Goal: Task Accomplishment & Management: Use online tool/utility

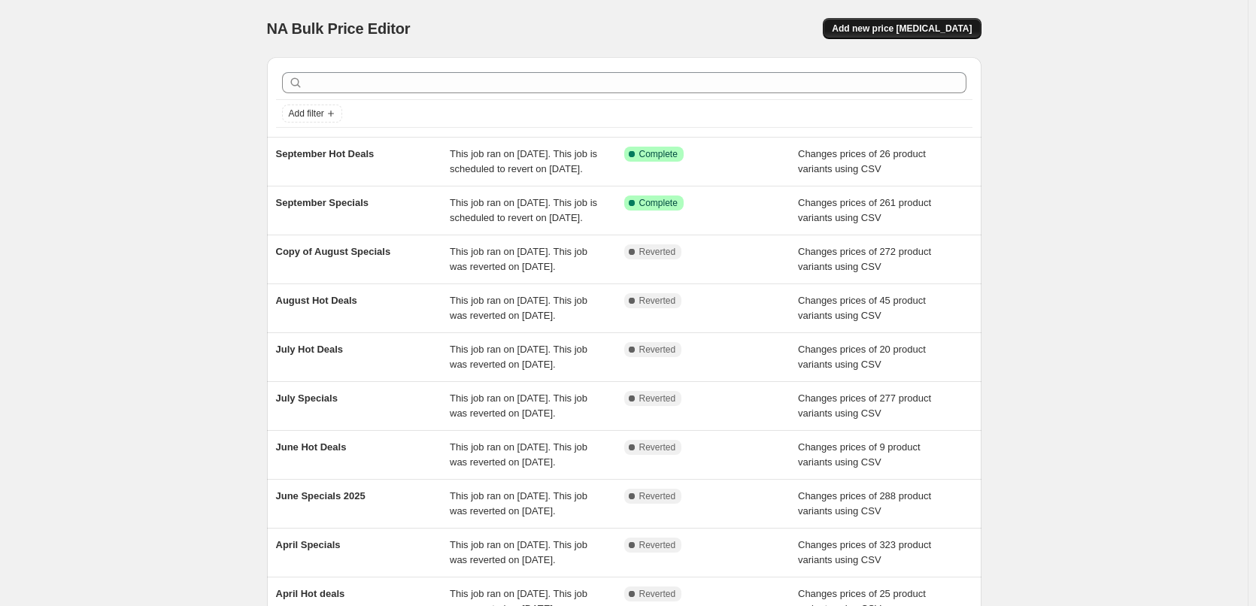
click at [869, 26] on span "Add new price [MEDICAL_DATA]" at bounding box center [902, 29] width 140 height 12
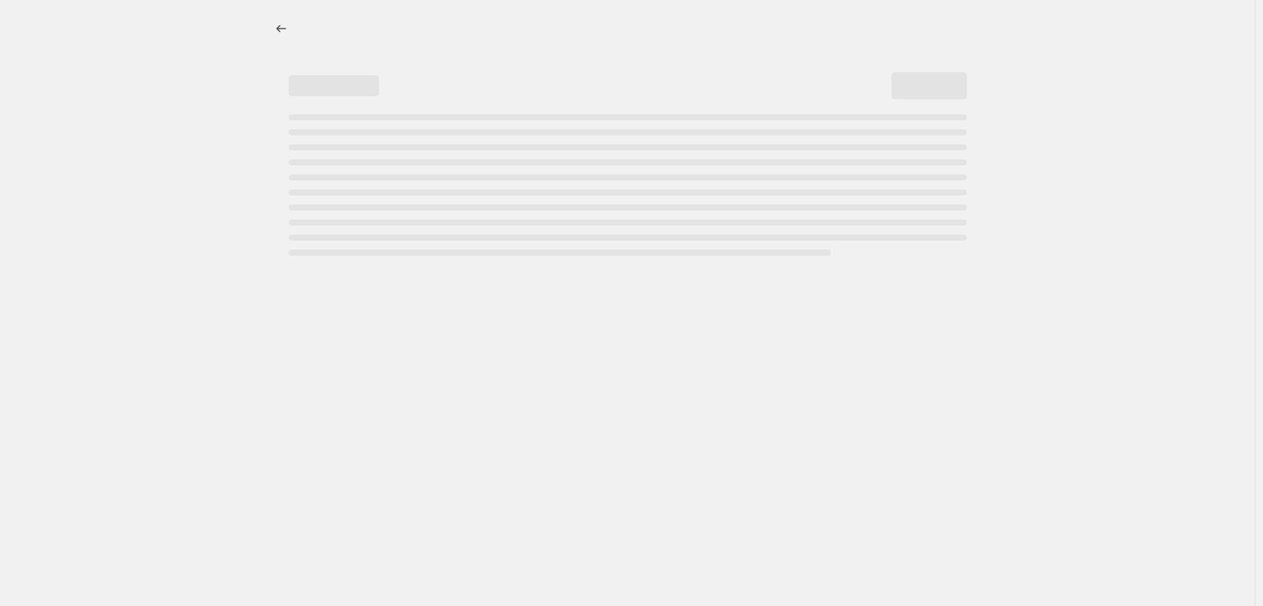
select select "percentage"
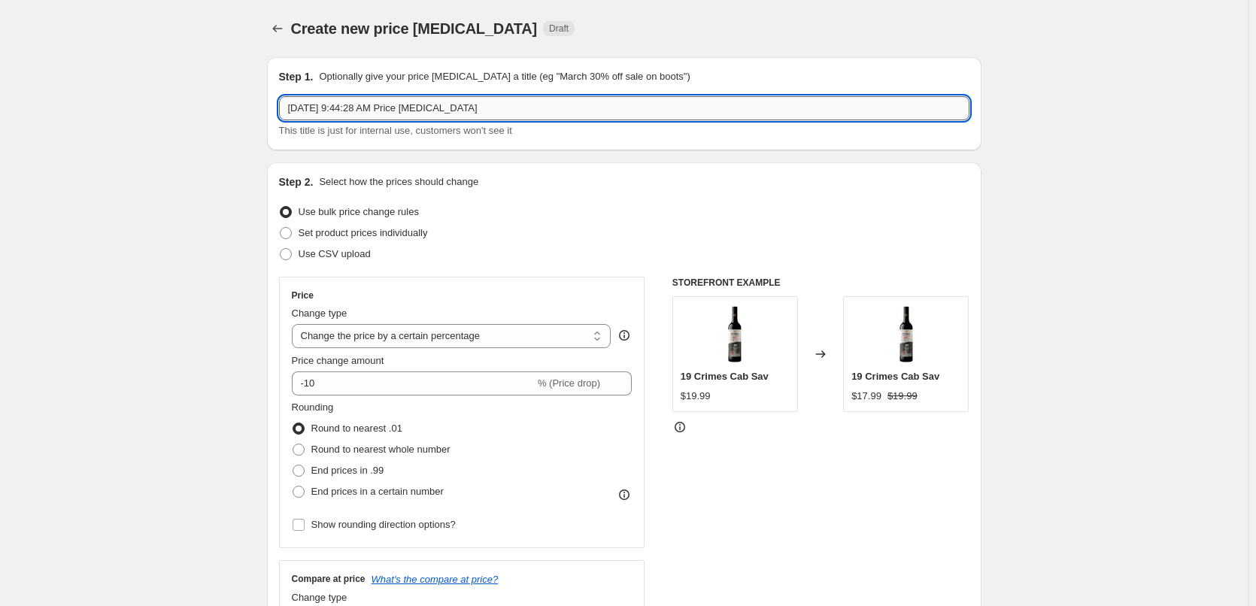
click at [568, 115] on input "[DATE] 9:44:28 AM Price [MEDICAL_DATA]" at bounding box center [624, 108] width 690 height 24
type input "October Specials"
click at [368, 250] on span "Use CSV upload" at bounding box center [335, 253] width 72 height 11
click at [281, 249] on input "Use CSV upload" at bounding box center [280, 248] width 1 height 1
radio input "true"
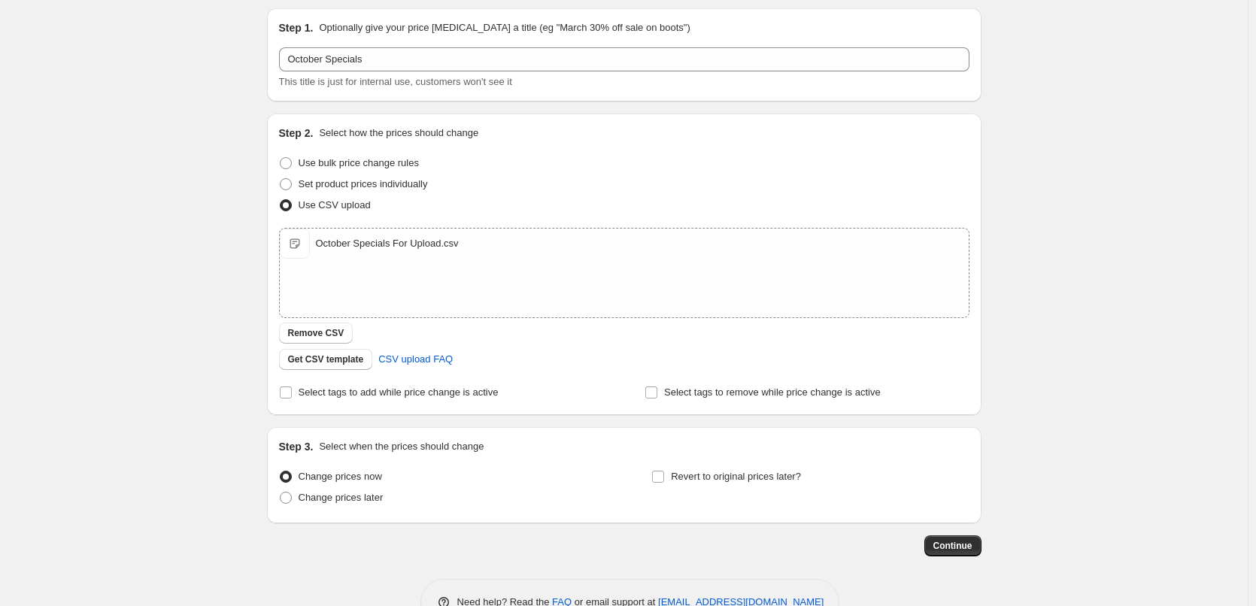
scroll to position [91, 0]
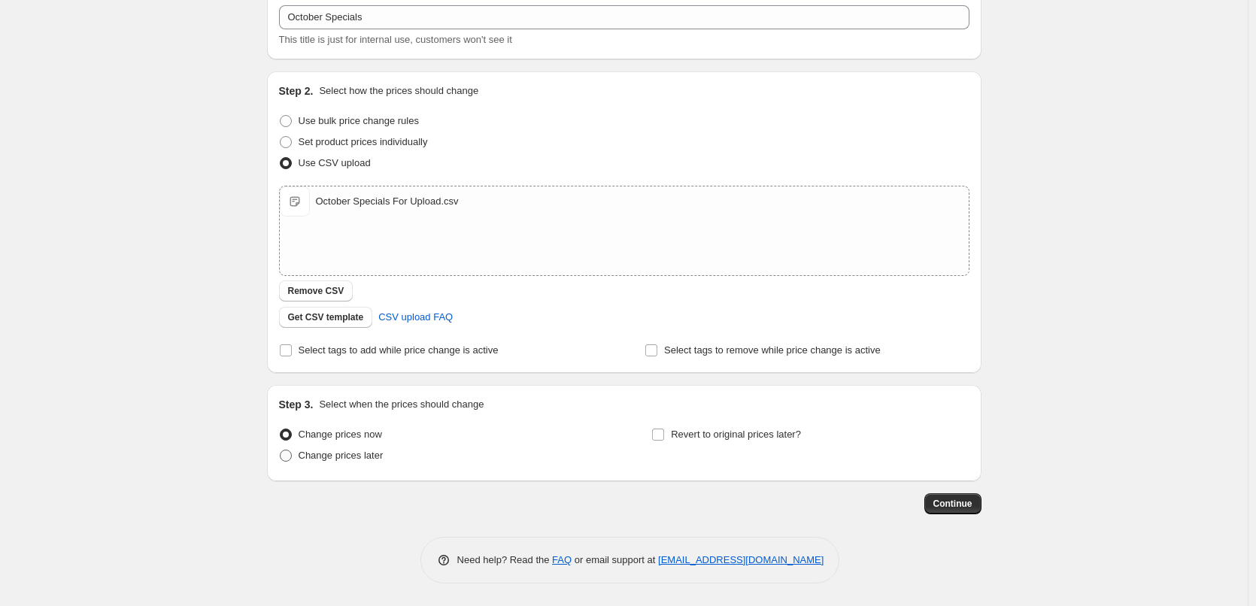
click at [368, 451] on span "Change prices later" at bounding box center [341, 455] width 85 height 11
click at [281, 450] on input "Change prices later" at bounding box center [280, 450] width 1 height 1
radio input "true"
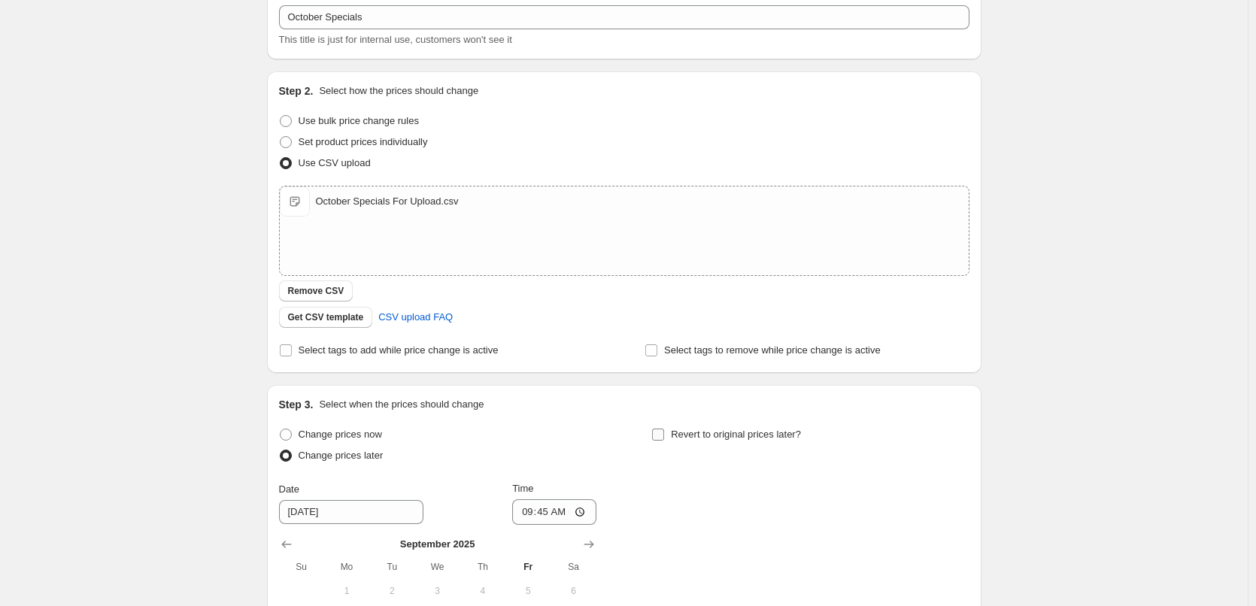
click at [746, 434] on span "Revert to original prices later?" at bounding box center [736, 434] width 130 height 11
click at [664, 434] on input "Revert to original prices later?" at bounding box center [658, 435] width 12 height 12
checkbox input "true"
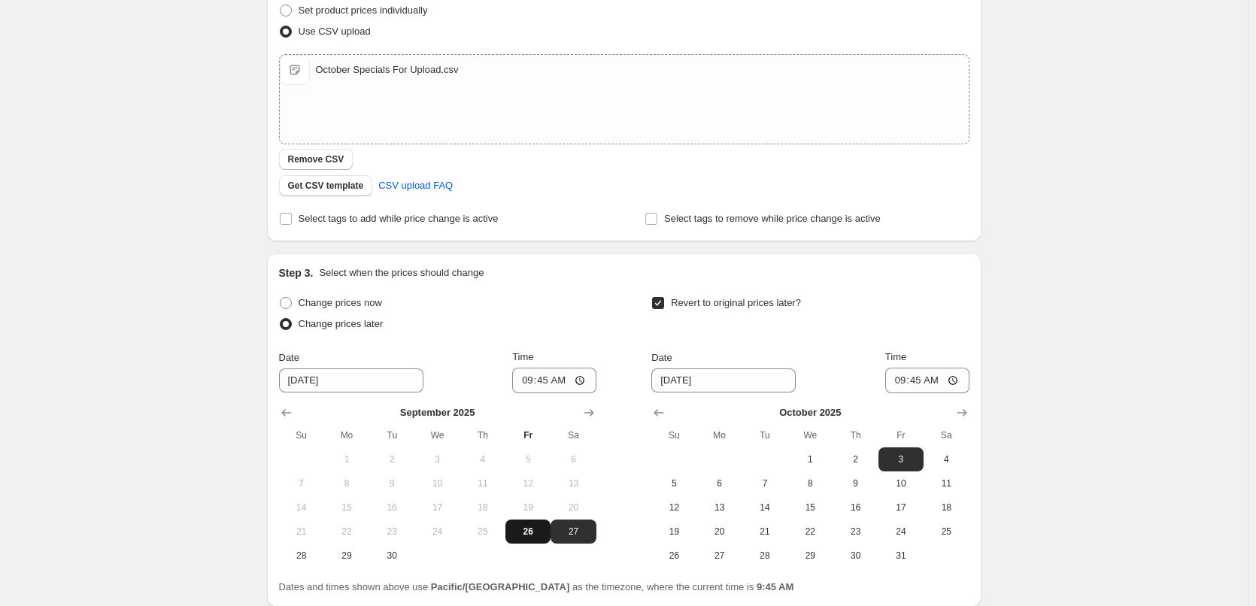
scroll to position [348, 0]
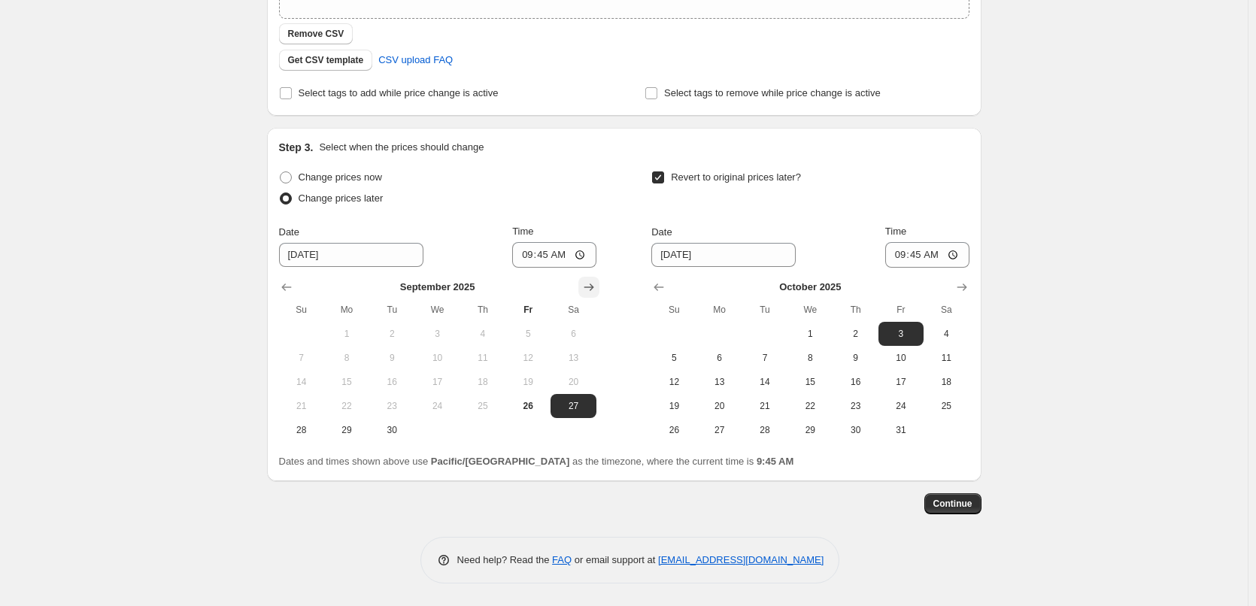
click at [590, 289] on icon "Show next month, October 2025" at bounding box center [588, 287] width 15 height 15
click at [442, 325] on button "1" at bounding box center [436, 334] width 45 height 24
type input "[DATE]"
click at [526, 261] on input "09:45" at bounding box center [554, 255] width 84 height 26
type input "00:15"
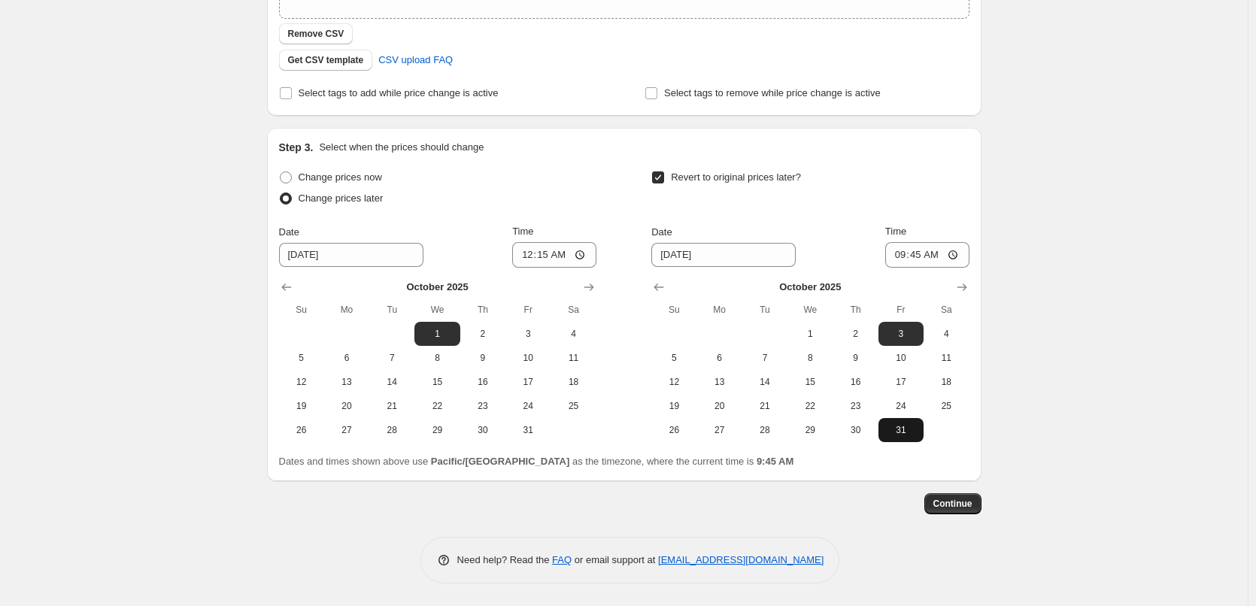
click at [898, 429] on span "31" at bounding box center [900, 430] width 33 height 12
type input "[DATE]"
click at [904, 259] on input "09:45" at bounding box center [927, 255] width 84 height 26
type input "23:45"
click at [645, 346] on div "[DATE] Su Mo Tu We Th Fr Sa 1 2 3 4 5 6 7 8 9 10 11 12 13 14 15 16 17 18 19 20 …" at bounding box center [803, 355] width 329 height 174
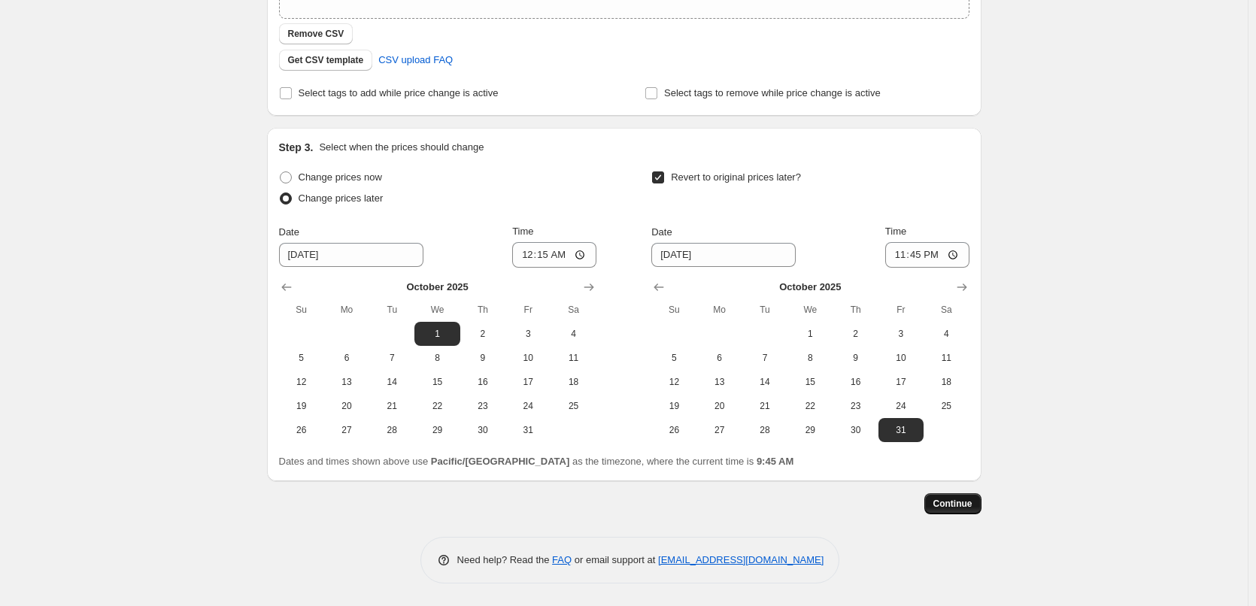
click at [968, 499] on span "Continue" at bounding box center [952, 504] width 39 height 12
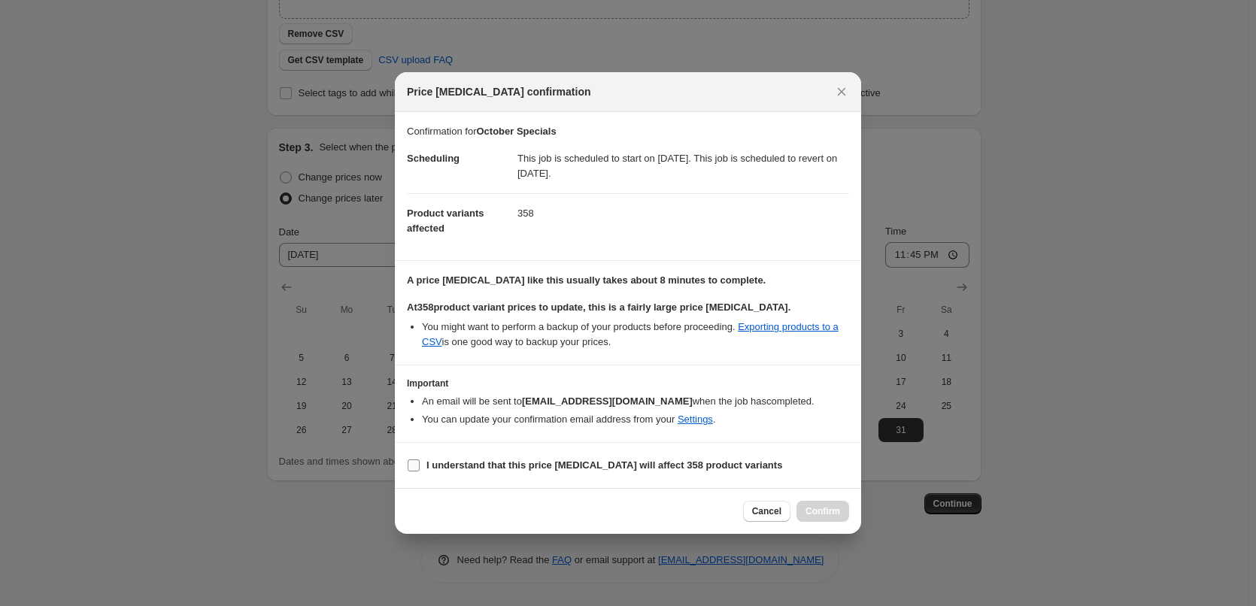
click at [483, 464] on b "I understand that this price [MEDICAL_DATA] will affect 358 product variants" at bounding box center [604, 465] width 356 height 11
click at [420, 464] on input "I understand that this price [MEDICAL_DATA] will affect 358 product variants" at bounding box center [414, 466] width 12 height 12
checkbox input "true"
click at [830, 511] on span "Confirm" at bounding box center [822, 511] width 35 height 12
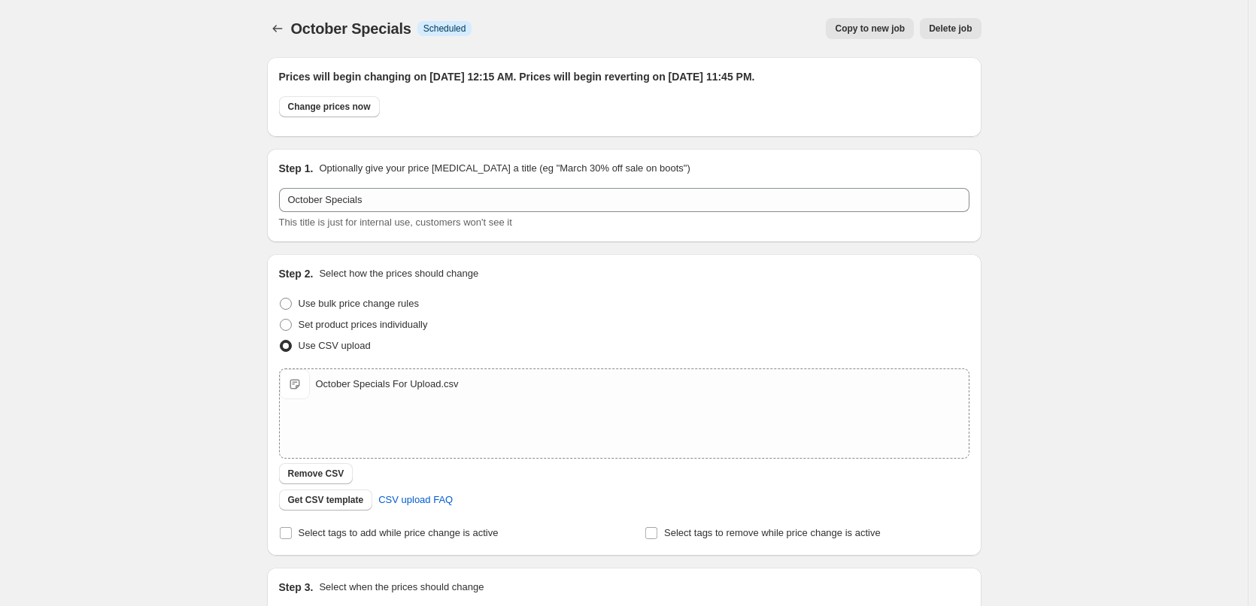
scroll to position [348, 0]
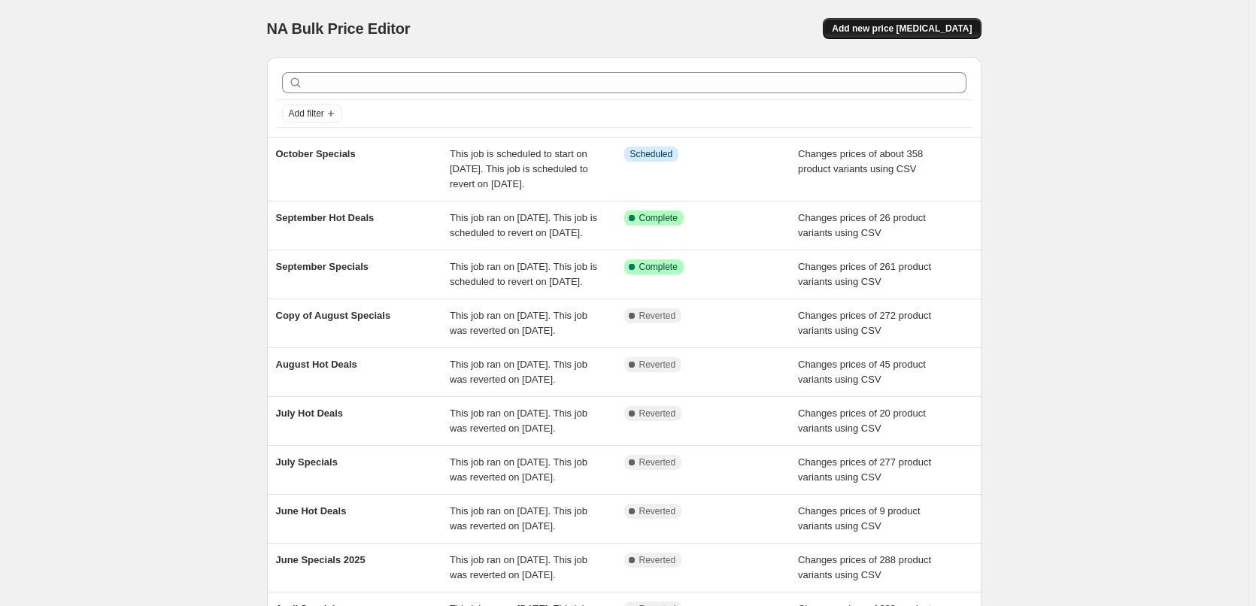
click at [886, 29] on span "Add new price [MEDICAL_DATA]" at bounding box center [902, 29] width 140 height 12
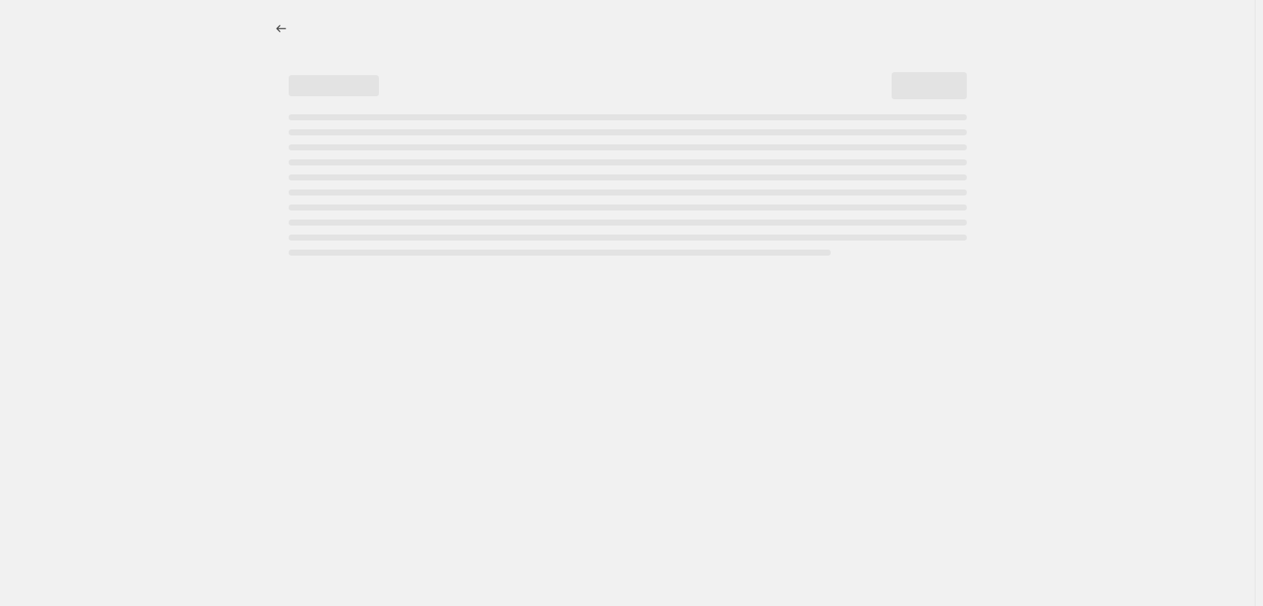
select select "percentage"
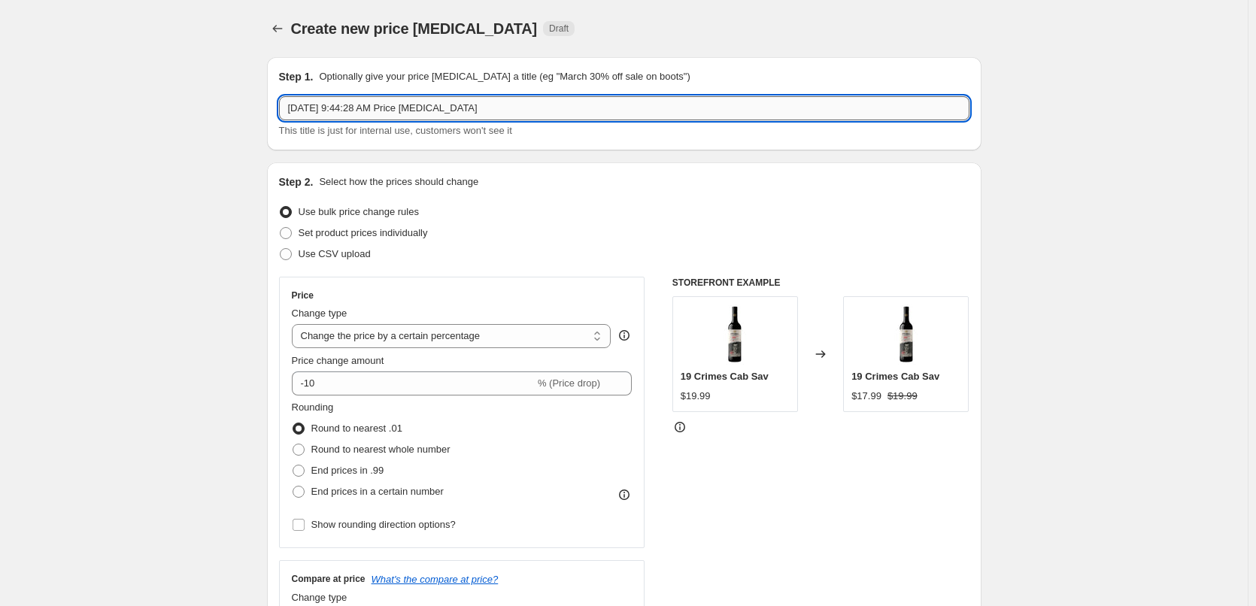
click at [541, 115] on input "[DATE] 9:44:28 AM Price [MEDICAL_DATA]" at bounding box center [624, 108] width 690 height 24
type input "October Hot Deals"
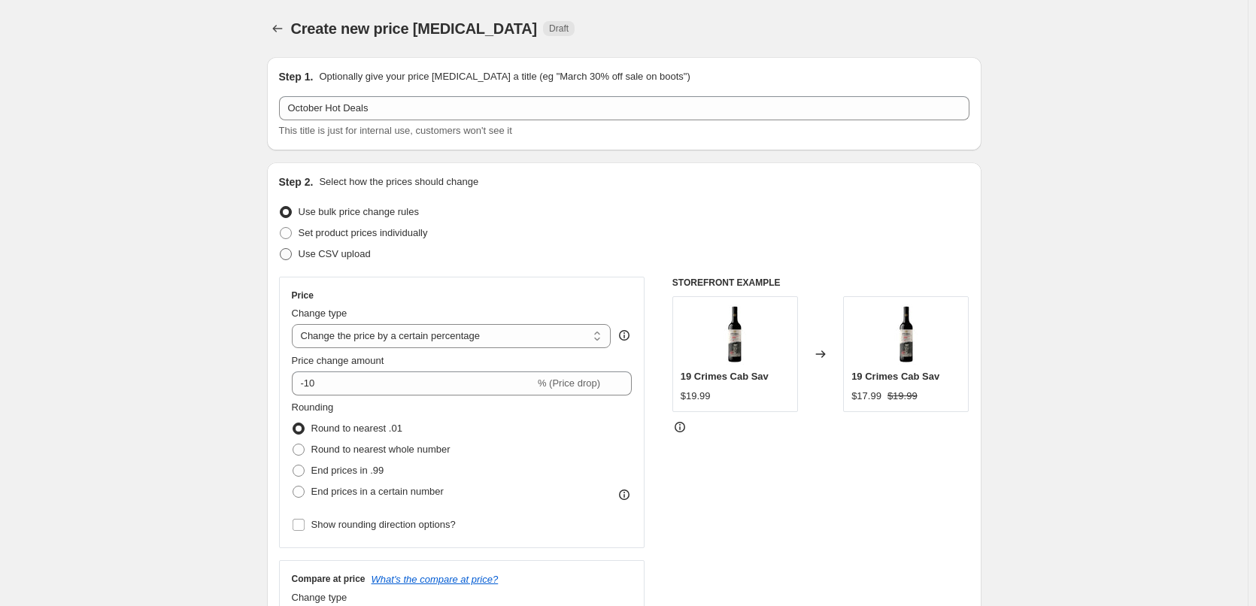
click at [344, 256] on span "Use CSV upload" at bounding box center [335, 253] width 72 height 11
click at [281, 249] on input "Use CSV upload" at bounding box center [280, 248] width 1 height 1
radio input "true"
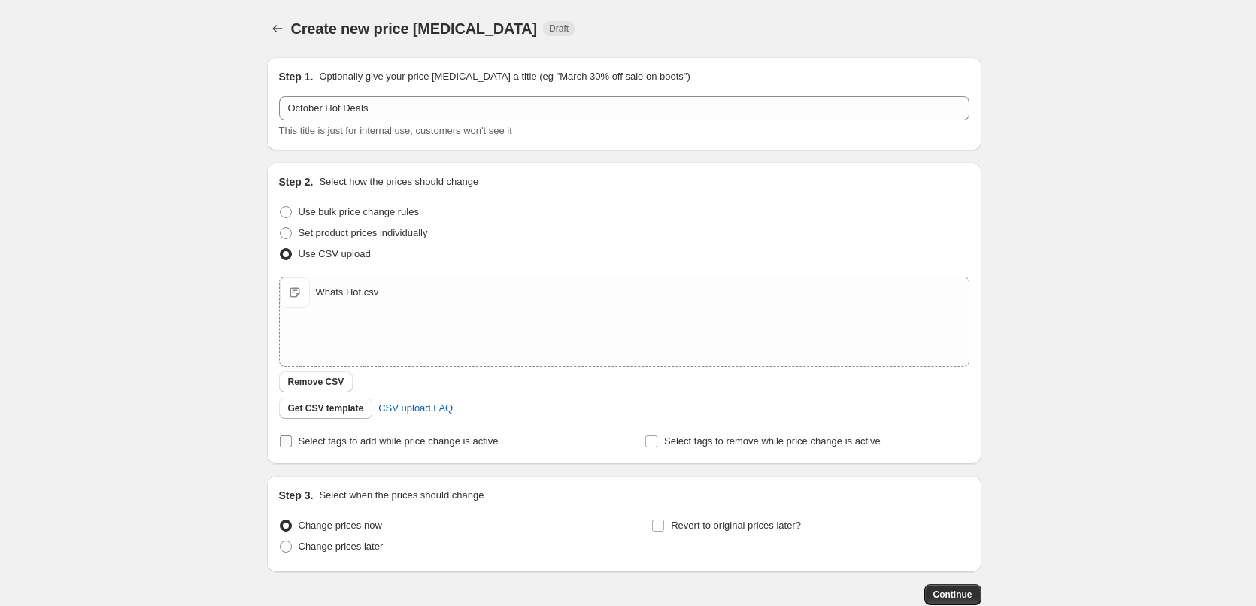
click at [406, 444] on span "Select tags to add while price change is active" at bounding box center [399, 440] width 200 height 11
click at [292, 444] on input "Select tags to add while price change is active" at bounding box center [286, 441] width 12 height 12
checkbox input "true"
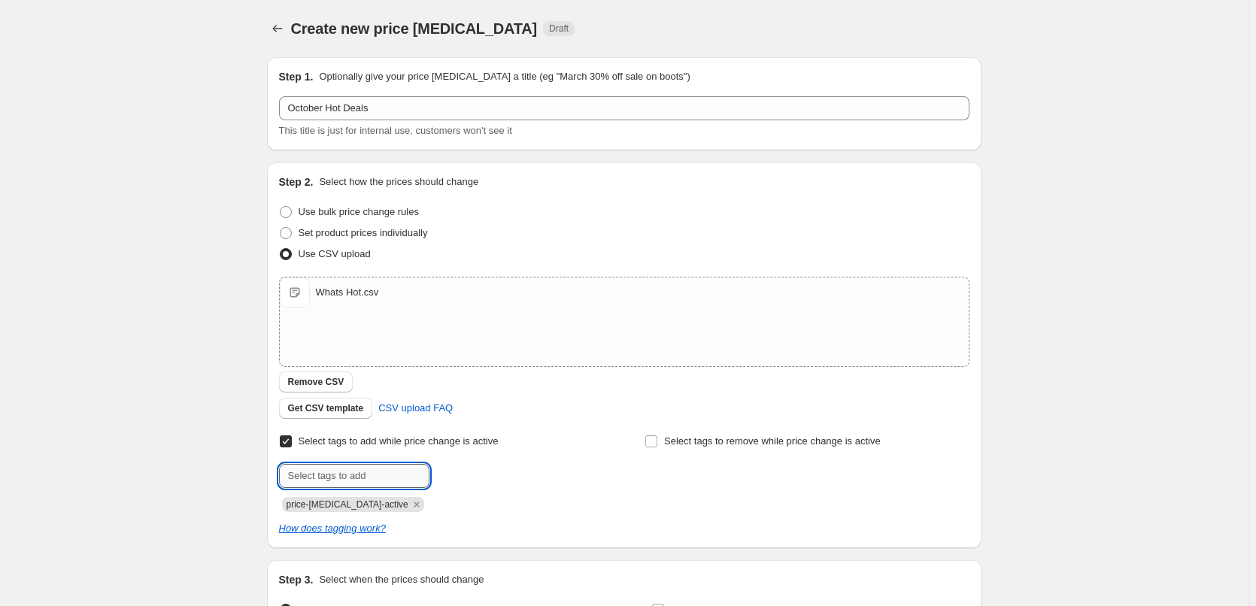
click at [350, 478] on input "text" at bounding box center [354, 476] width 150 height 24
type input "hot-deals"
click at [458, 475] on b "Add" at bounding box center [450, 474] width 17 height 11
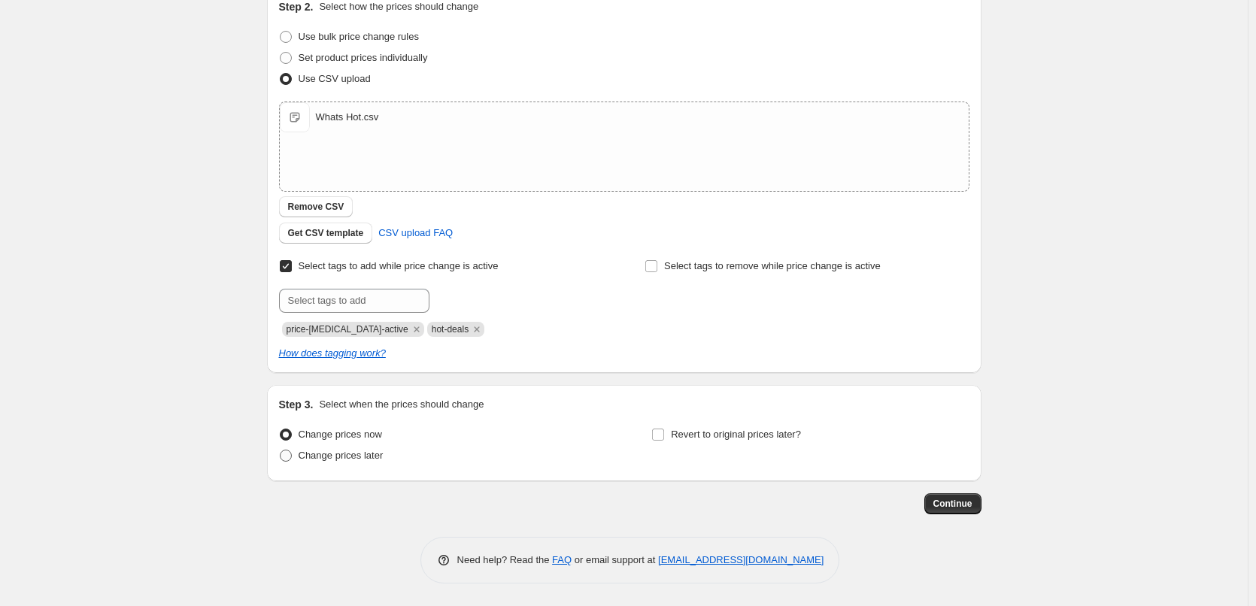
click at [362, 455] on span "Change prices later" at bounding box center [341, 455] width 85 height 11
click at [281, 450] on input "Change prices later" at bounding box center [280, 450] width 1 height 1
radio input "true"
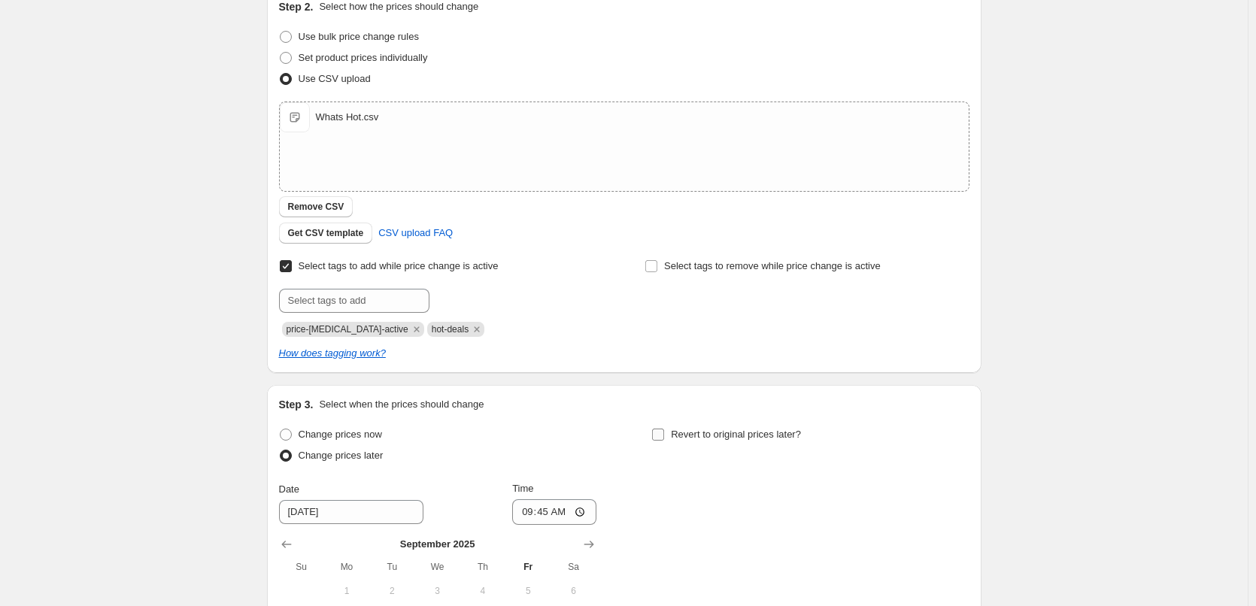
click at [711, 435] on span "Revert to original prices later?" at bounding box center [736, 434] width 130 height 11
click at [664, 435] on input "Revert to original prices later?" at bounding box center [658, 435] width 12 height 12
checkbox input "true"
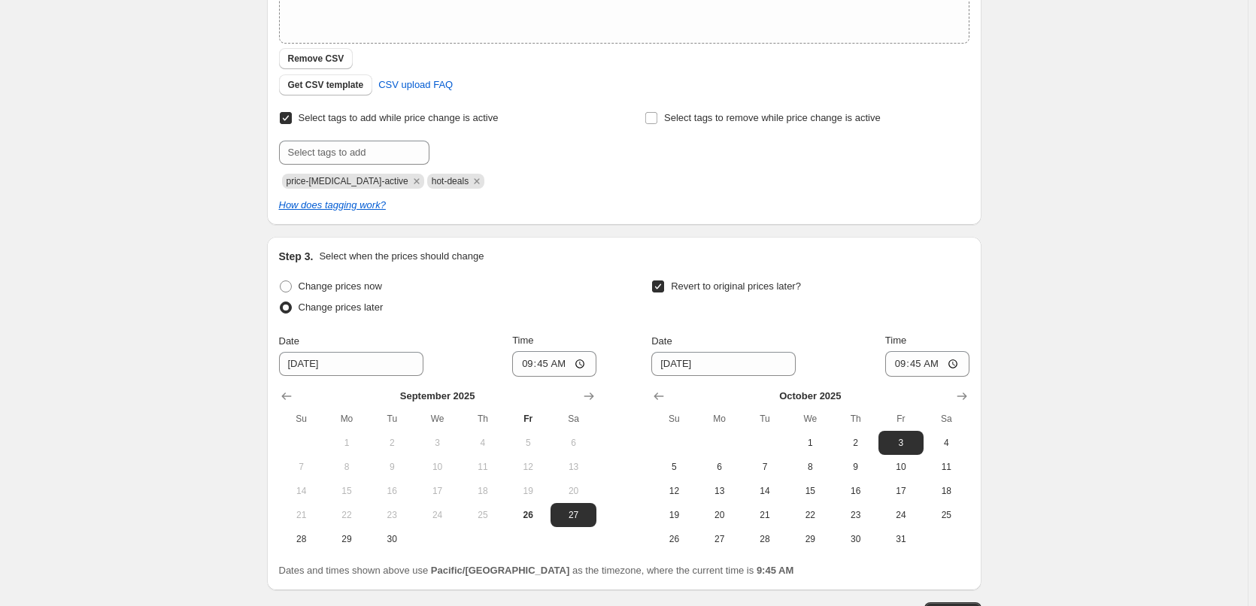
scroll to position [432, 0]
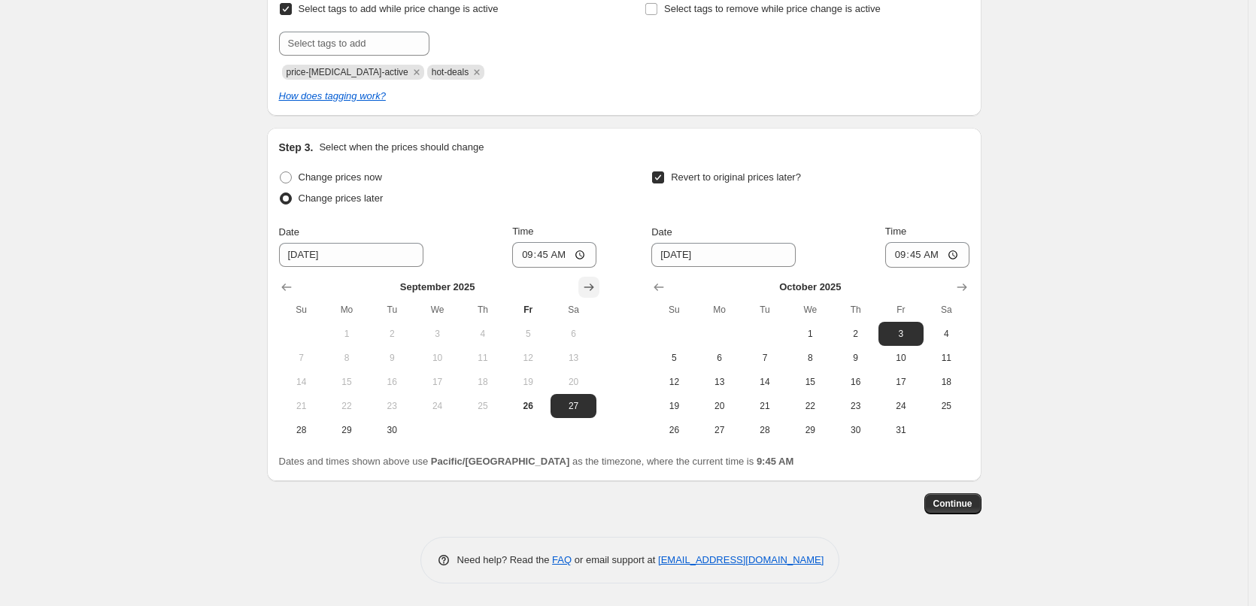
click at [590, 285] on icon "Show next month, October 2025" at bounding box center [588, 287] width 15 height 15
click at [442, 323] on button "1" at bounding box center [436, 334] width 45 height 24
type input "[DATE]"
click at [528, 256] on input "09:45" at bounding box center [554, 255] width 84 height 26
type input "00:15"
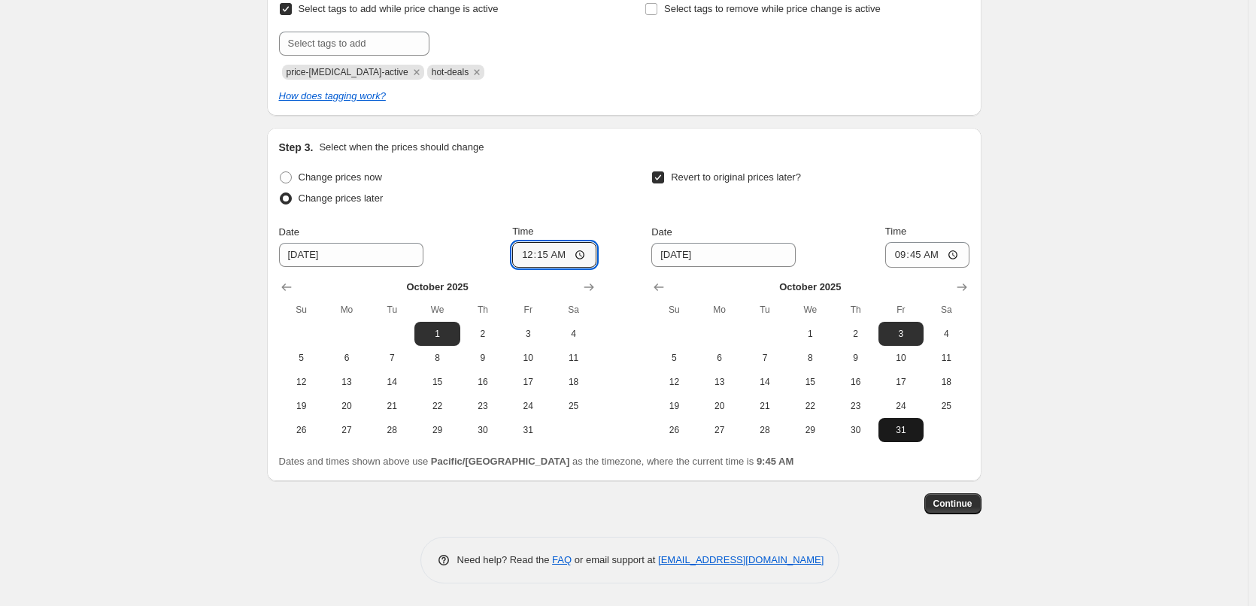
click at [912, 420] on button "31" at bounding box center [900, 430] width 45 height 24
type input "[DATE]"
click at [901, 254] on input "09:45" at bounding box center [927, 255] width 84 height 26
type input "23:45"
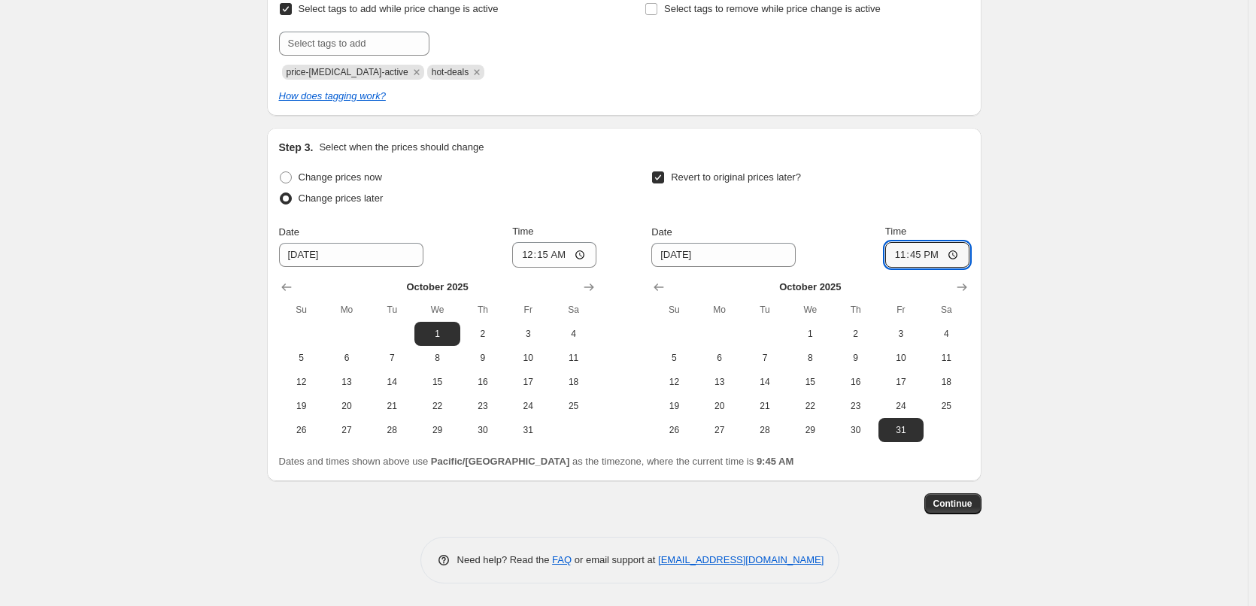
click at [883, 190] on div "Revert to original prices later?" at bounding box center [809, 189] width 317 height 45
click at [972, 508] on span "Continue" at bounding box center [952, 504] width 39 height 12
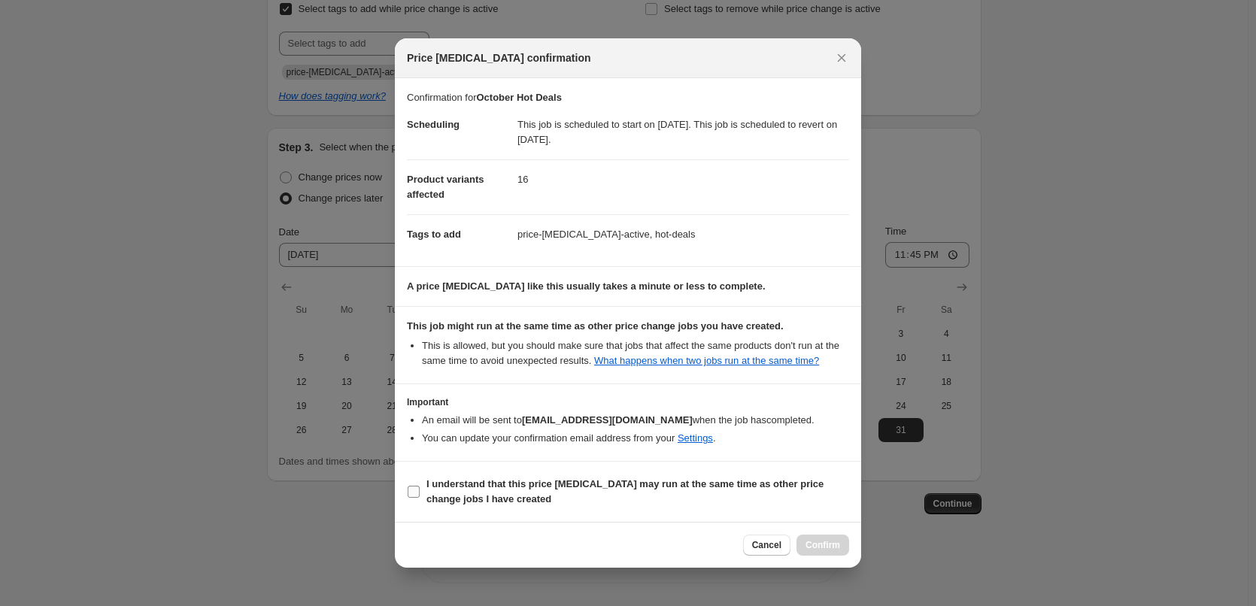
click at [611, 494] on b "I understand that this price [MEDICAL_DATA] may run at the same time as other p…" at bounding box center [624, 491] width 397 height 26
click at [420, 494] on input "I understand that this price [MEDICAL_DATA] may run at the same time as other p…" at bounding box center [414, 492] width 12 height 12
checkbox input "true"
click at [827, 551] on span "Confirm" at bounding box center [822, 545] width 35 height 12
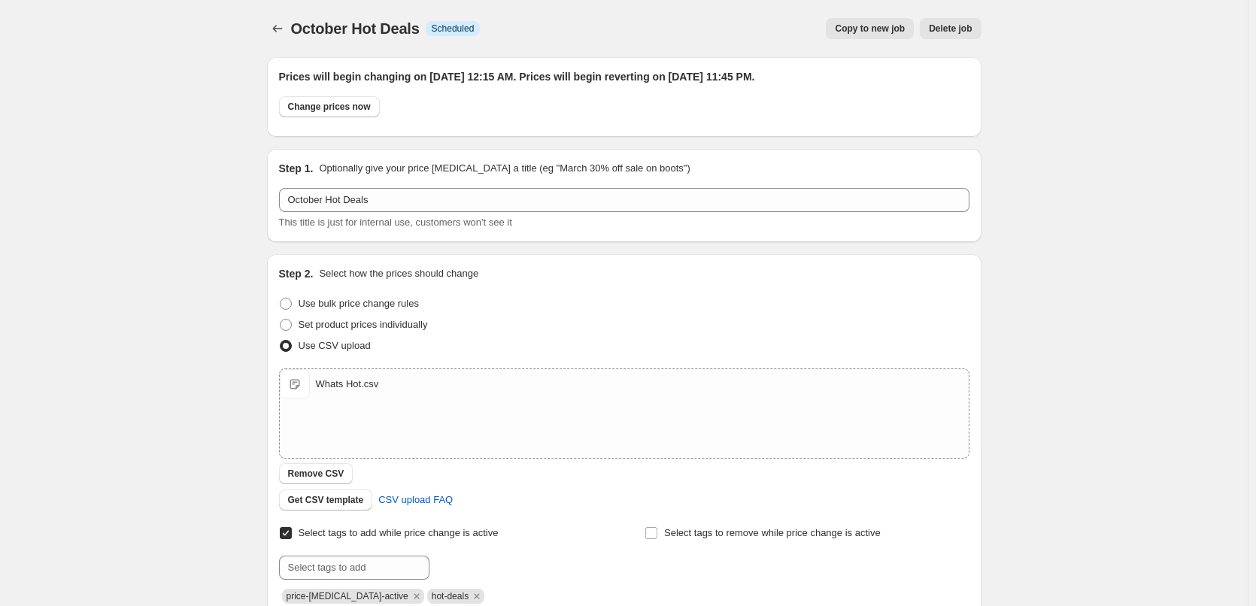
scroll to position [432, 0]
